Goal: Navigation & Orientation: Find specific page/section

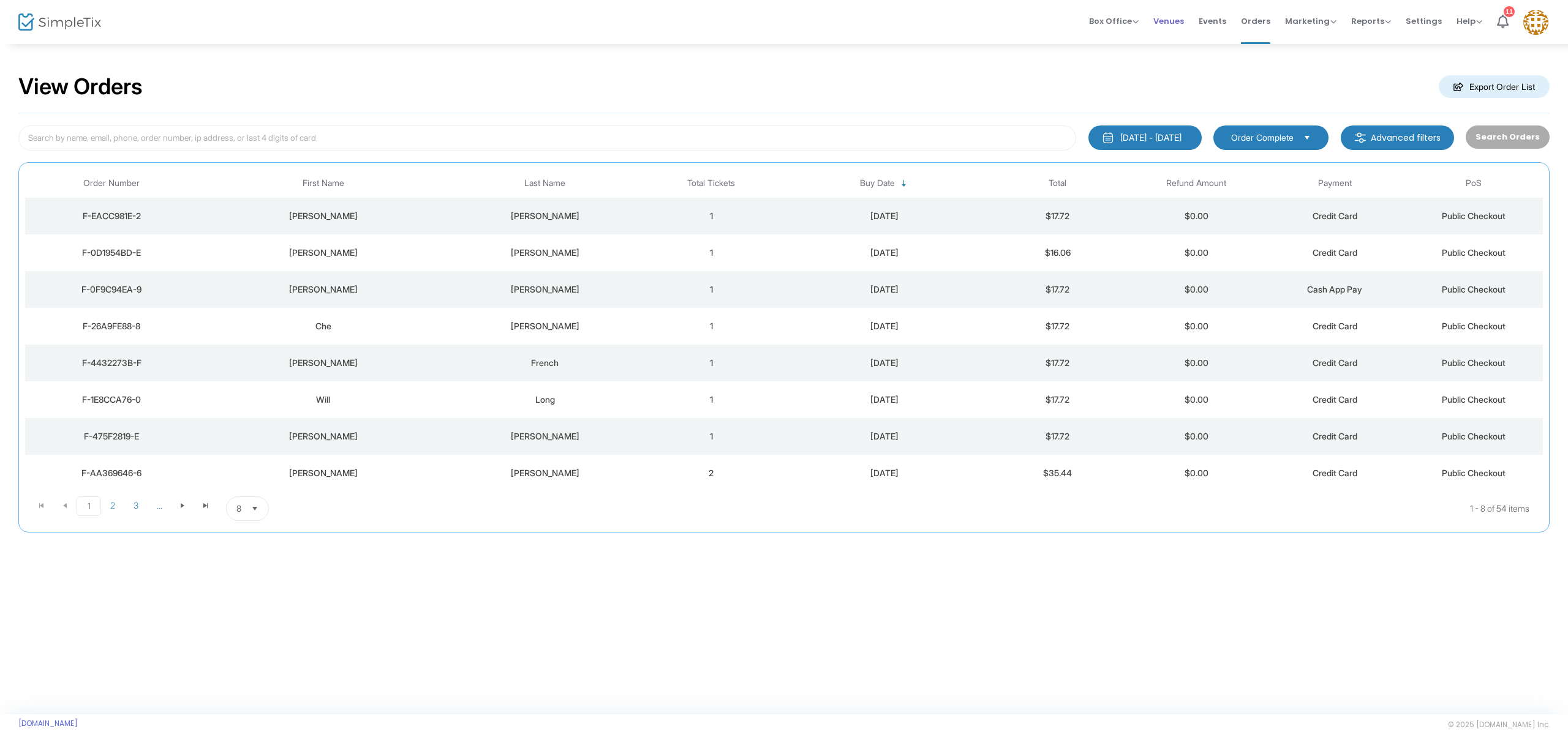
click at [1174, 24] on span "Venues" at bounding box center [1169, 21] width 31 height 31
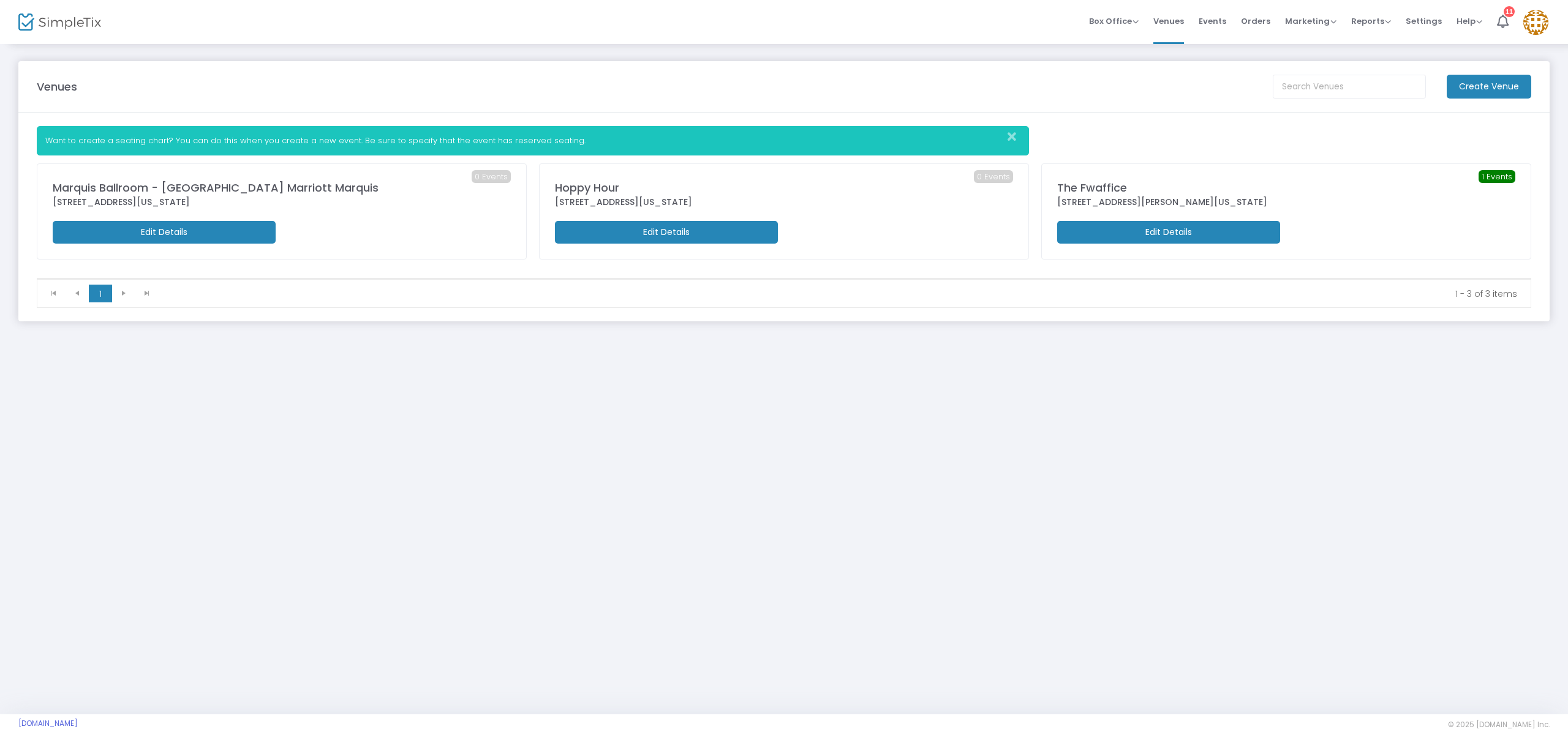
click at [1533, 30] on img at bounding box center [1535, 22] width 25 height 25
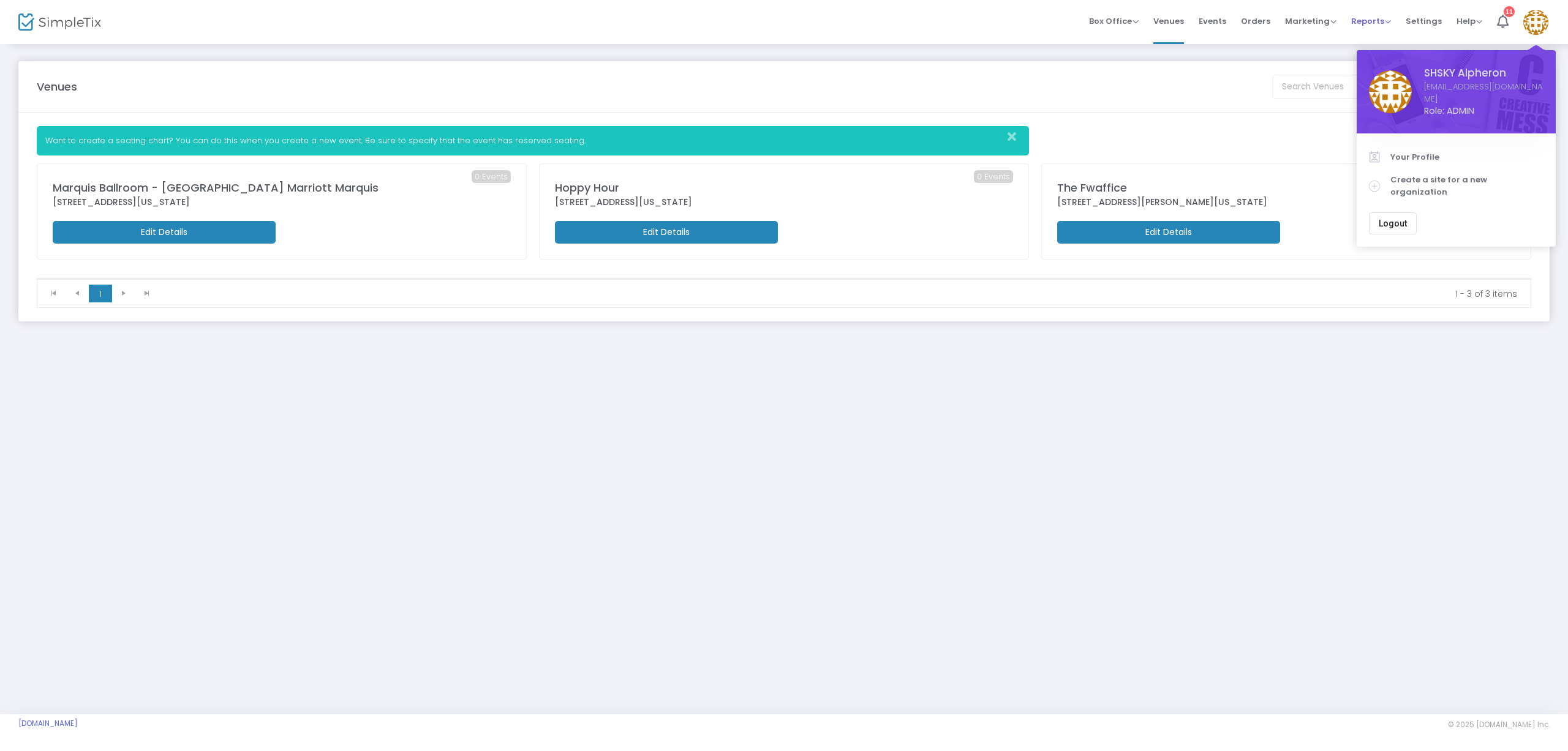
click at [1391, 20] on span "Reports" at bounding box center [1371, 21] width 40 height 12
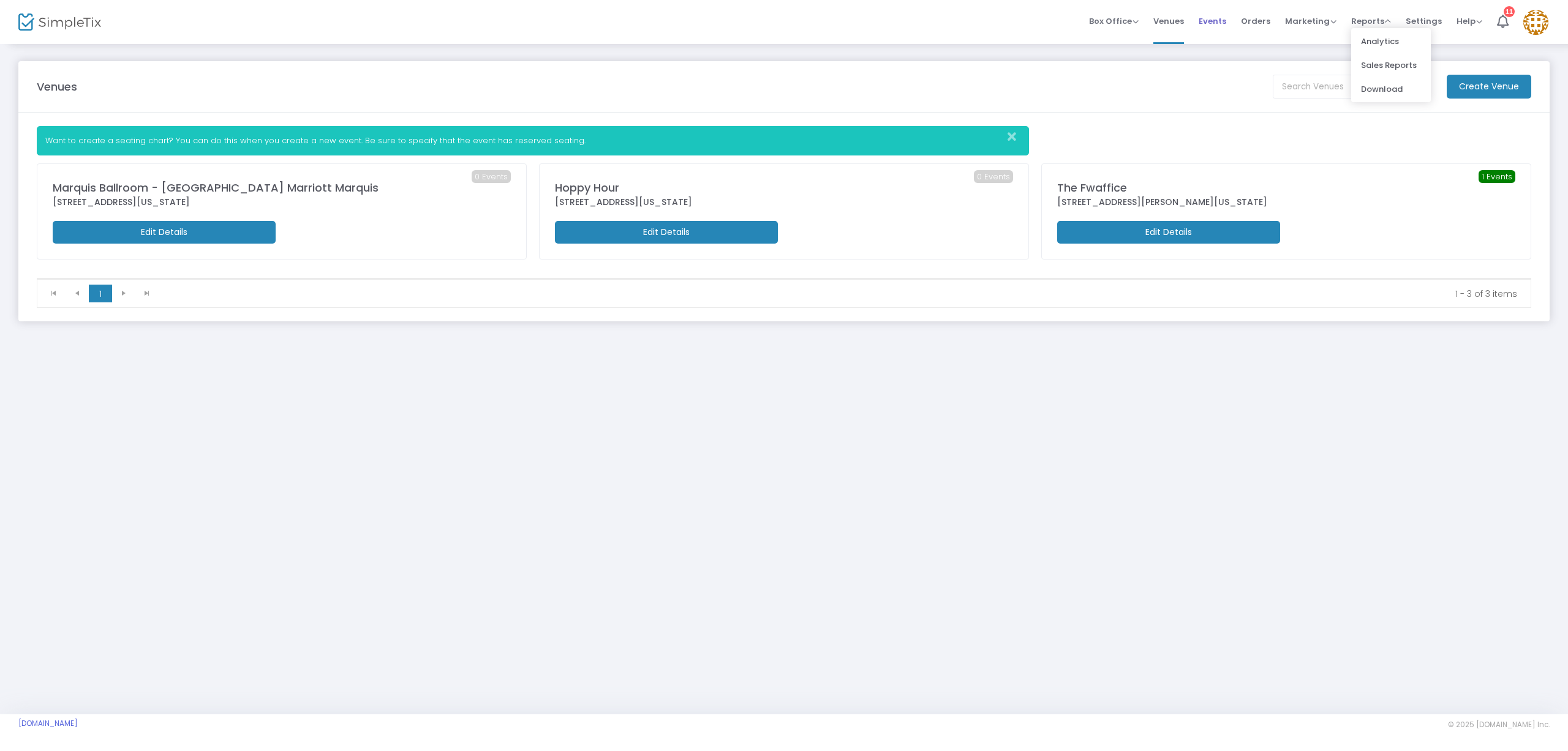
click at [1222, 23] on span "Events" at bounding box center [1212, 21] width 28 height 31
